Goal: Task Accomplishment & Management: Complete application form

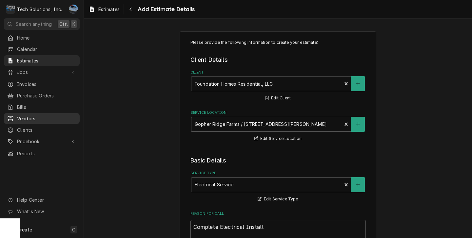
scroll to position [636, 0]
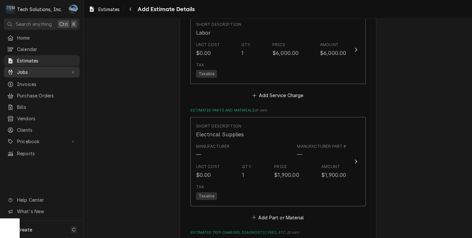
click at [74, 71] on icon "Dynamic Content Wrapper" at bounding box center [73, 72] width 2 height 3
click at [74, 71] on icon "Dynamic Content Wrapper" at bounding box center [72, 72] width 3 height 2
click at [73, 71] on icon "Dynamic Content Wrapper" at bounding box center [73, 72] width 2 height 3
click at [76, 70] on div "Dynamic Content Wrapper" at bounding box center [73, 72] width 7 height 7
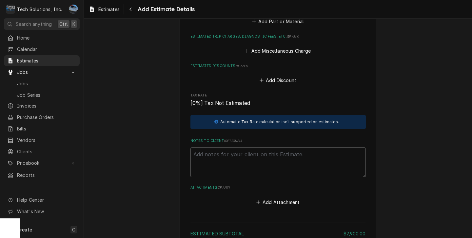
scroll to position [963, 0]
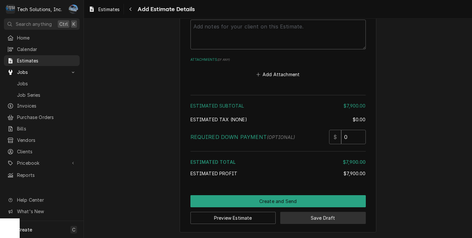
click at [297, 217] on button "Save Draft" at bounding box center [322, 218] width 85 height 12
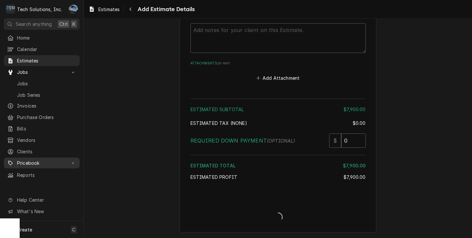
type textarea "x"
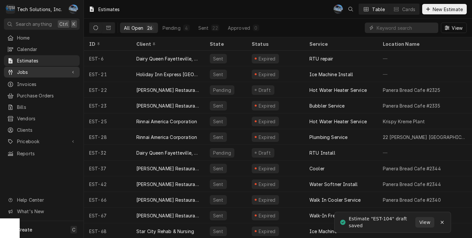
click at [35, 72] on span "Jobs" at bounding box center [41, 72] width 49 height 7
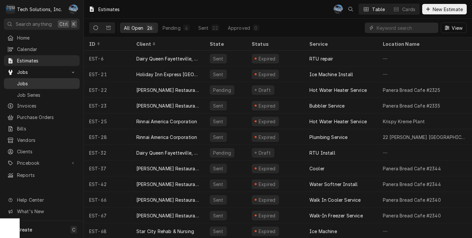
click at [23, 83] on span "Jobs" at bounding box center [46, 83] width 59 height 7
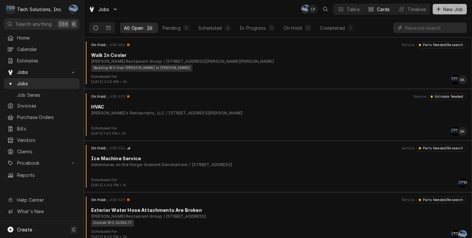
click at [450, 7] on span "New Job" at bounding box center [452, 9] width 22 height 7
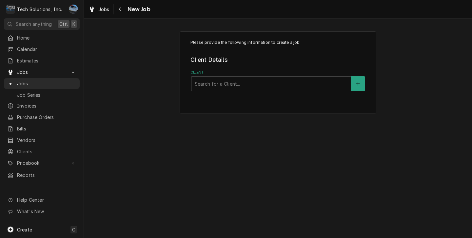
click at [231, 82] on div "Client" at bounding box center [271, 84] width 153 height 12
type input "[PERSON_NAME]"
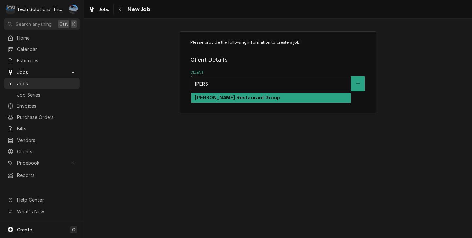
click at [215, 100] on strong "[PERSON_NAME] Restaurant Group" at bounding box center [237, 98] width 85 height 6
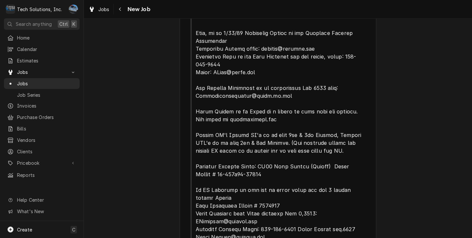
scroll to position [376, 0]
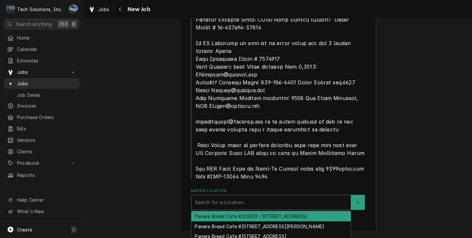
click at [216, 200] on div "Service Location" at bounding box center [271, 203] width 153 height 12
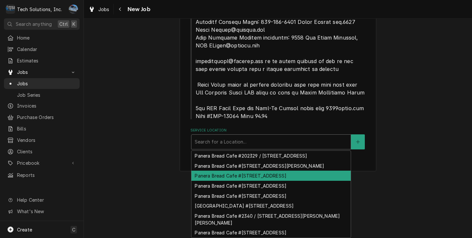
scroll to position [23, 0]
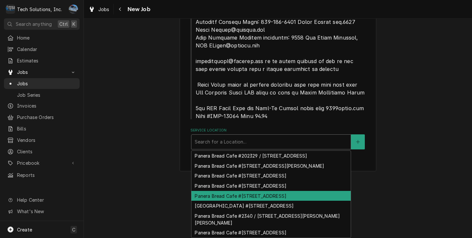
click at [259, 191] on div "Panera Bread Cafe #2335 / 500 Winchester Ave, Ashland, KY 41101" at bounding box center [270, 196] width 159 height 10
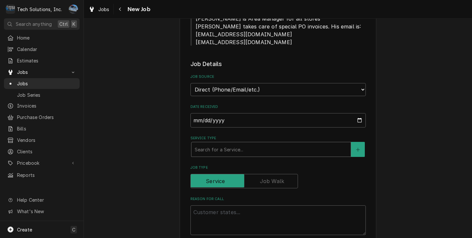
scroll to position [605, 0]
click at [243, 147] on div "Service Type" at bounding box center [271, 149] width 153 height 12
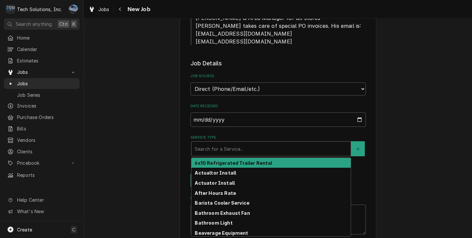
type textarea "x"
type input "r"
type textarea "x"
type input "ro"
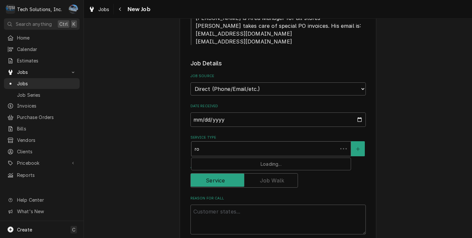
type textarea "x"
type input "roof"
type textarea "x"
type input "roofg"
type textarea "x"
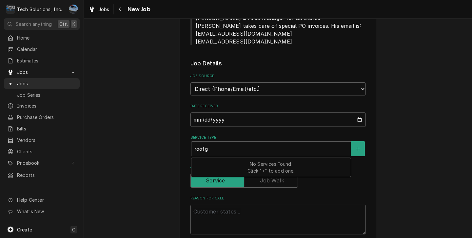
type input "roof"
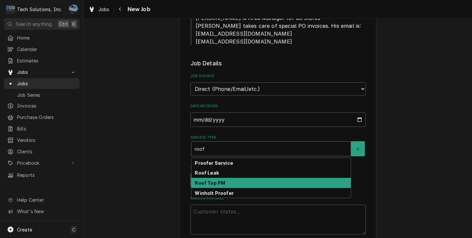
click at [232, 183] on div "Roof Top PM" at bounding box center [270, 183] width 159 height 10
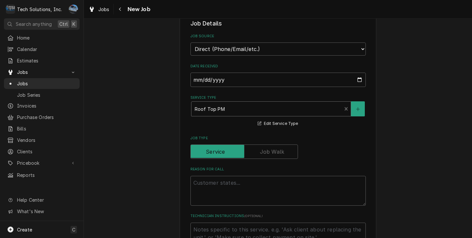
scroll to position [671, 0]
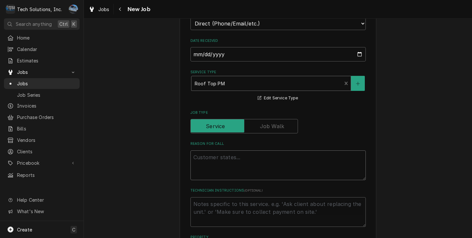
drag, startPoint x: 257, startPoint y: 157, endPoint x: 260, endPoint y: 156, distance: 3.4
click at [257, 157] on textarea "Reason For Call" at bounding box center [277, 166] width 175 height 30
type textarea "x"
type textarea "C"
type textarea "x"
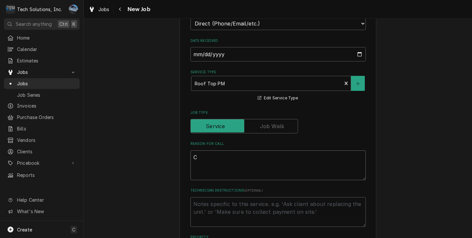
type textarea "Co"
type textarea "x"
type textarea "Com"
type textarea "x"
type textarea "Comp"
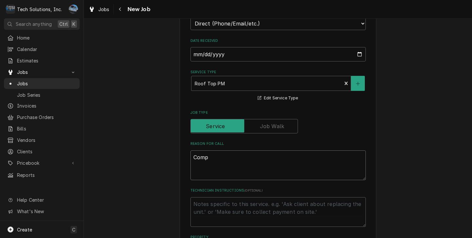
type textarea "x"
type textarea "Compl"
type textarea "x"
type textarea "Comple"
type textarea "x"
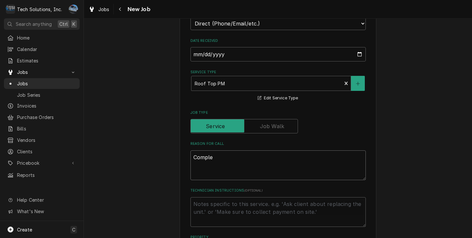
type textarea "Complet"
type textarea "x"
type textarea "Complete"
type textarea "x"
type textarea "Complete"
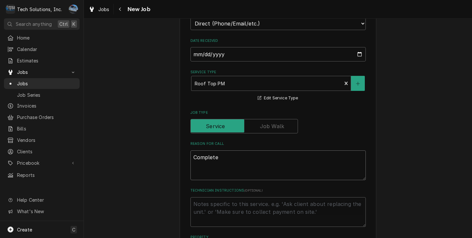
type textarea "x"
type textarea "Complete R"
type textarea "x"
type textarea "Complete Ro"
type textarea "x"
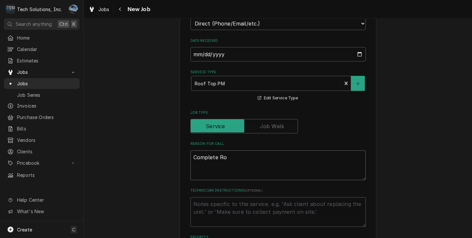
type textarea "Complete Roo"
type textarea "x"
type textarea "Complete Roof"
type textarea "x"
type textarea "Complete Roof"
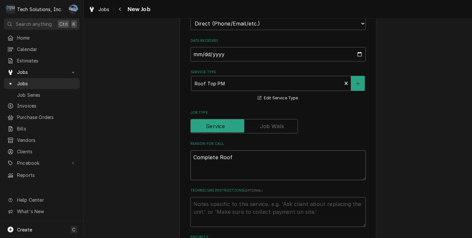
type textarea "x"
type textarea "Complete Roof T"
type textarea "x"
type textarea "Complete Roof To"
type textarea "x"
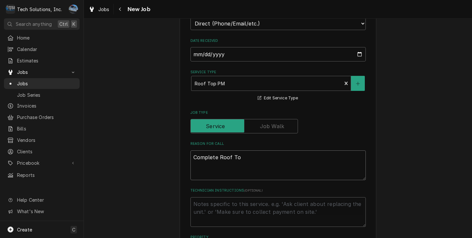
type textarea "Complete Roof Top"
type textarea "x"
type textarea "Complete Roof Top"
type textarea "x"
type textarea "Complete Roof Top P"
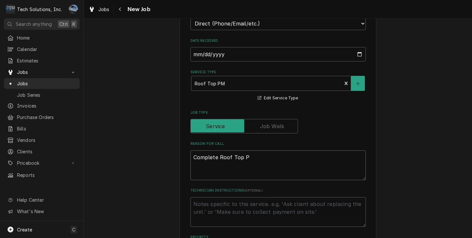
type textarea "x"
type textarea "Complete Roof Top PM"
type textarea "x"
type textarea "Complete Roof Top PM"
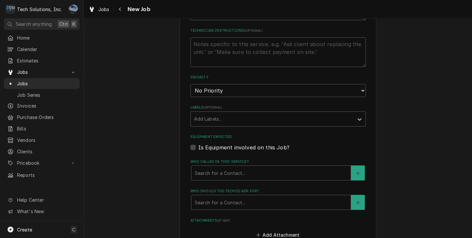
scroll to position [835, 0]
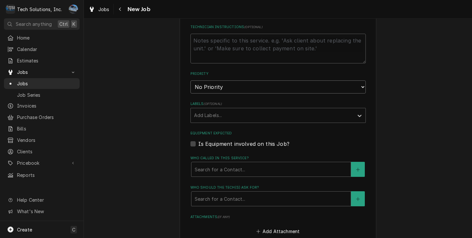
click at [221, 91] on select "No Priority Urgent High Medium Low" at bounding box center [277, 87] width 175 height 13
select select "2"
click at [190, 81] on select "No Priority Urgent High Medium Low" at bounding box center [277, 87] width 175 height 13
type textarea "x"
drag, startPoint x: 222, startPoint y: 89, endPoint x: 219, endPoint y: 95, distance: 6.9
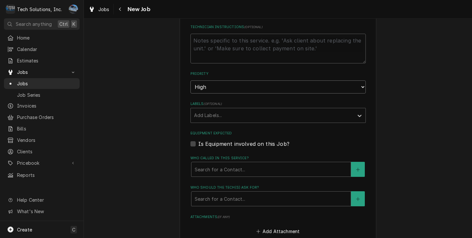
click at [222, 89] on select "No Priority Urgent High Medium Low" at bounding box center [277, 87] width 175 height 13
select select "4"
click at [190, 81] on select "No Priority Urgent High Medium Low" at bounding box center [277, 87] width 175 height 13
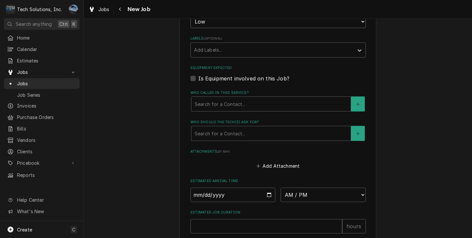
scroll to position [900, 0]
click at [239, 107] on div "Who called in this service?" at bounding box center [271, 104] width 153 height 12
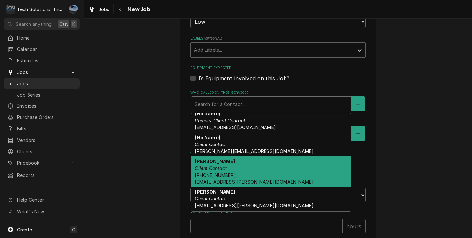
scroll to position [98, 0]
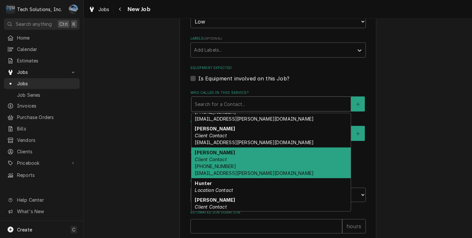
drag, startPoint x: 227, startPoint y: 168, endPoint x: 248, endPoint y: 182, distance: 25.0
click at [227, 168] on span "(304) 543-4438 gcipollone@flynn.com" at bounding box center [254, 170] width 119 height 12
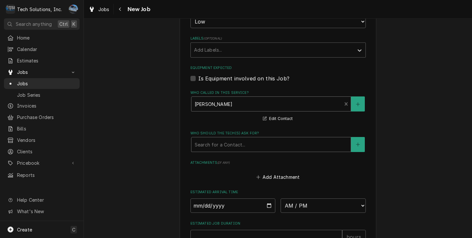
click at [238, 151] on div "Who should the tech(s) ask for?" at bounding box center [271, 145] width 153 height 12
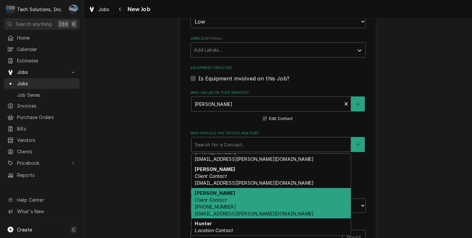
click at [228, 209] on span "(304) 543-4438 gcipollone@flynn.com" at bounding box center [254, 210] width 119 height 12
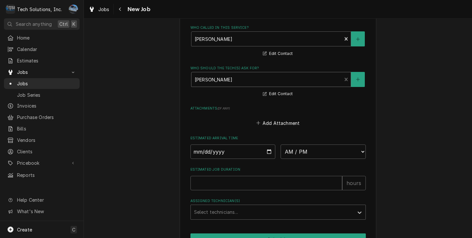
scroll to position [966, 0]
click at [265, 152] on input "Date" at bounding box center [232, 151] width 85 height 14
type textarea "x"
type input "2025-08-28"
type textarea "x"
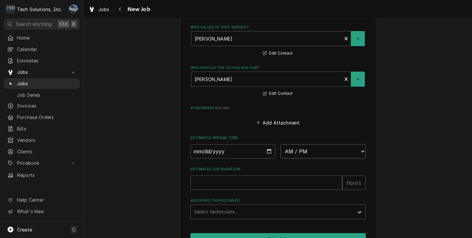
click at [311, 153] on select "AM / PM 6:00 AM 6:15 AM 6:30 AM 6:45 AM 7:00 AM 7:15 AM 7:30 AM 7:45 AM 8:00 AM…" at bounding box center [322, 151] width 85 height 14
select select "14:00:00"
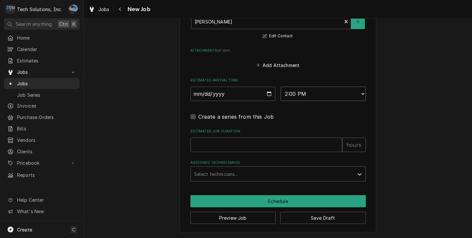
scroll to position [1027, 0]
click at [251, 175] on div "Assigned Technician(s)" at bounding box center [272, 174] width 156 height 12
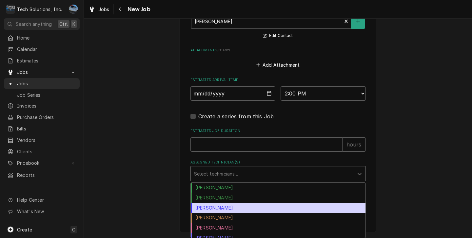
click at [224, 207] on div "Coleton Wallace" at bounding box center [278, 208] width 175 height 10
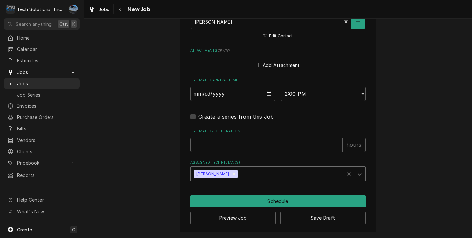
click at [294, 174] on div "Assigned Technician(s)" at bounding box center [290, 174] width 102 height 12
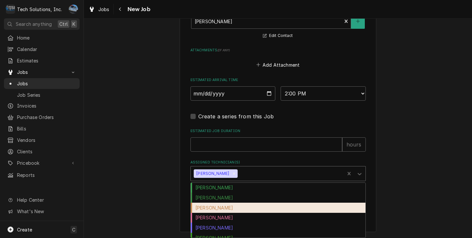
scroll to position [15, 0]
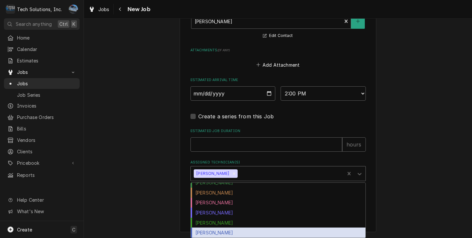
click at [221, 232] on div "Shaun Booth" at bounding box center [278, 233] width 175 height 10
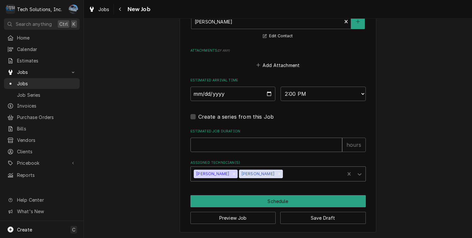
click at [242, 146] on input "Estimated Job Duration" at bounding box center [266, 145] width 152 height 14
type textarea "x"
type input "1"
type textarea "x"
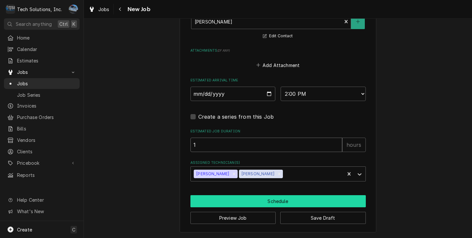
type input "1"
click at [276, 195] on button "Schedule" at bounding box center [277, 201] width 175 height 12
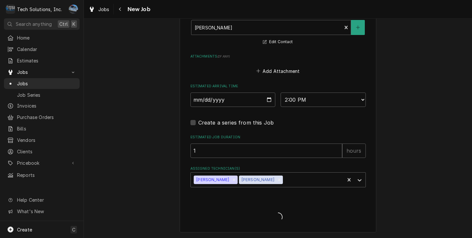
scroll to position [1020, 0]
type textarea "x"
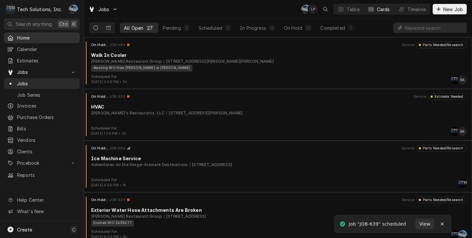
drag, startPoint x: 28, startPoint y: 32, endPoint x: 35, endPoint y: 34, distance: 8.2
click at [28, 32] on link "Home" at bounding box center [42, 37] width 76 height 11
